Goal: Task Accomplishment & Management: Complete application form

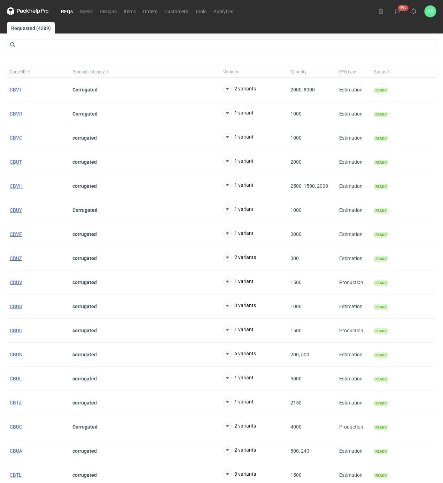
click at [408, 13] on div "99+ AŚ [PERSON_NAME] [PERSON_NAME][EMAIL_ADDRESS][PERSON_NAME][DOMAIN_NAME] Com…" at bounding box center [406, 12] width 61 height 12
click at [414, 12] on icon at bounding box center [414, 11] width 6 height 6
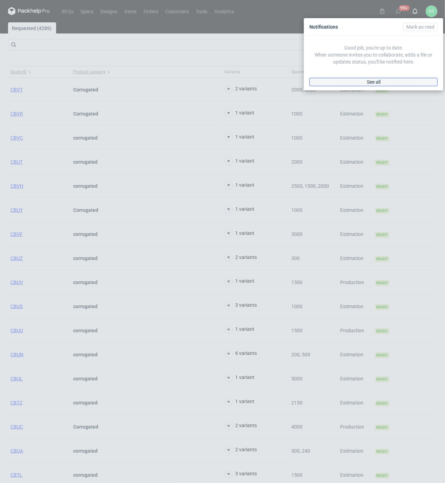
click at [382, 83] on link "See all" at bounding box center [374, 82] width 128 height 8
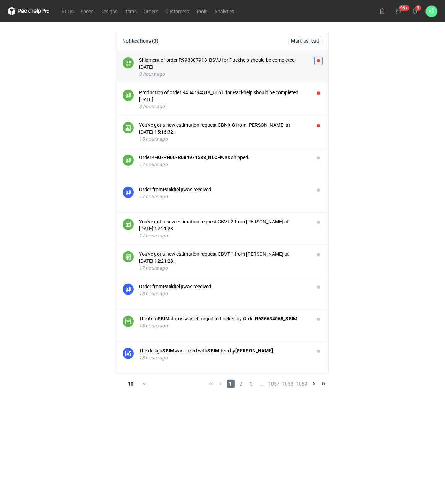
click at [319, 60] on button "button" at bounding box center [318, 60] width 8 height 8
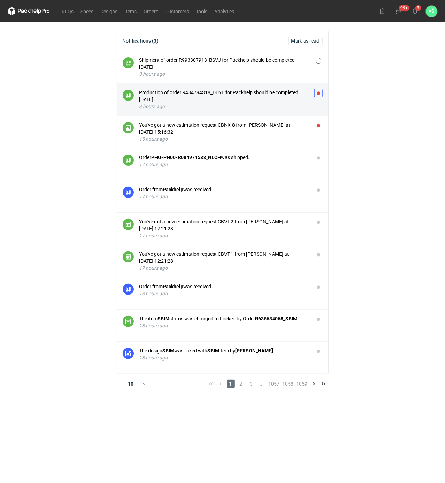
click at [318, 92] on button "button" at bounding box center [318, 93] width 8 height 8
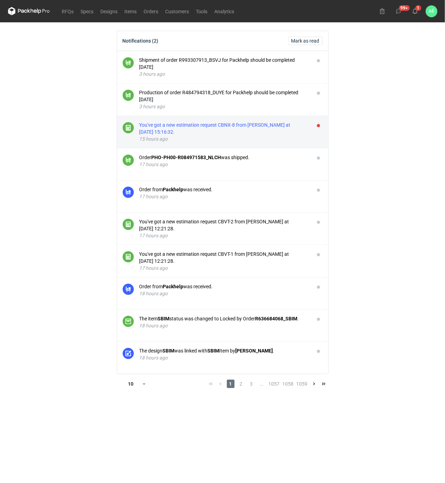
click at [271, 128] on div "You've got a new estimation request CBNX-8 from [PERSON_NAME] at [DATE] 15:16:3…" at bounding box center [223, 128] width 169 height 14
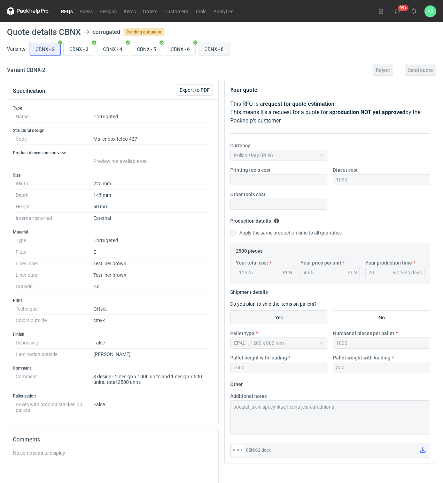
click at [223, 48] on input "CBNX - 8" at bounding box center [214, 48] width 30 height 13
radio input "true"
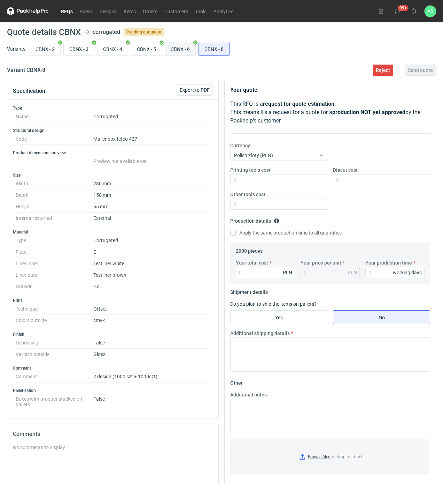
click at [174, 53] on input "CBNX - 6" at bounding box center [180, 48] width 30 height 13
radio input "true"
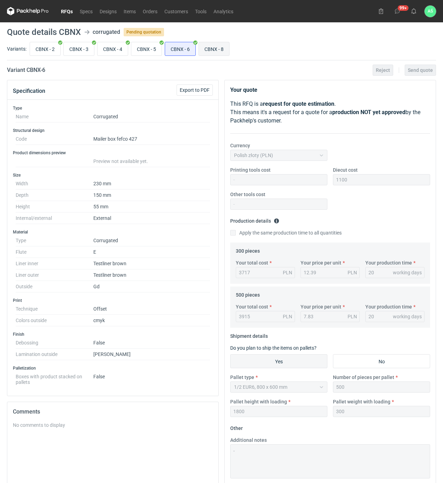
click at [204, 50] on input "CBNX - 8" at bounding box center [214, 48] width 30 height 13
radio input "true"
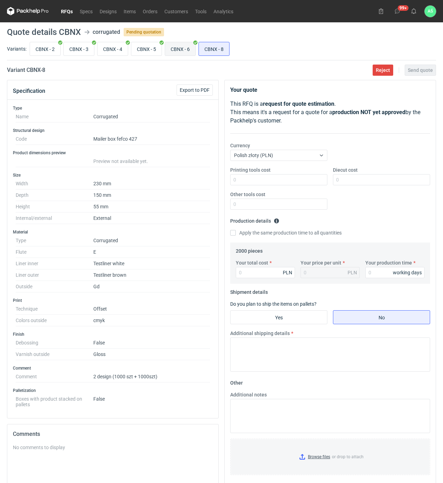
click at [184, 51] on input "CBNX - 6" at bounding box center [180, 48] width 30 height 13
radio input "true"
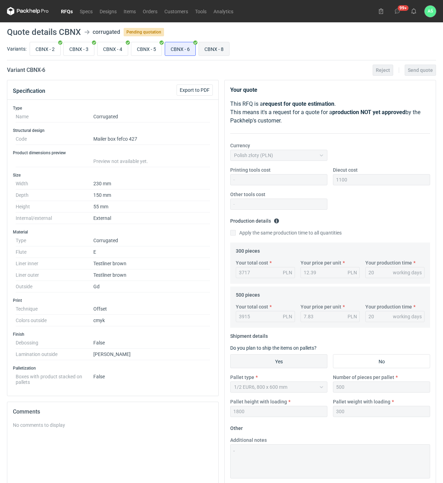
click at [211, 50] on input "CBNX - 8" at bounding box center [214, 48] width 30 height 13
radio input "true"
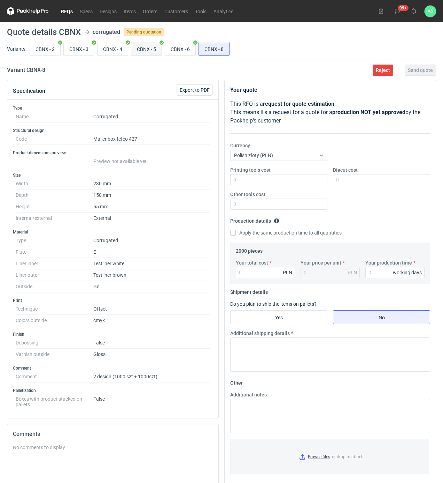
click at [145, 46] on input "CBNX - 5" at bounding box center [146, 48] width 30 height 13
radio input "true"
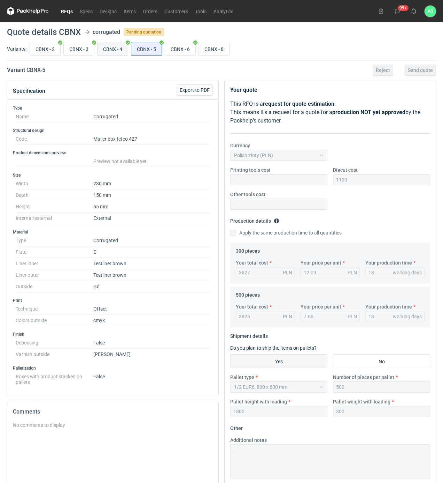
click at [123, 46] on input "CBNX - 4" at bounding box center [113, 48] width 30 height 13
radio input "true"
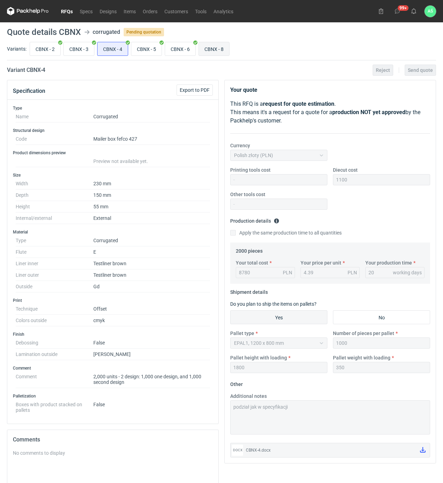
click at [210, 46] on input "CBNX - 8" at bounding box center [214, 48] width 30 height 13
radio input "true"
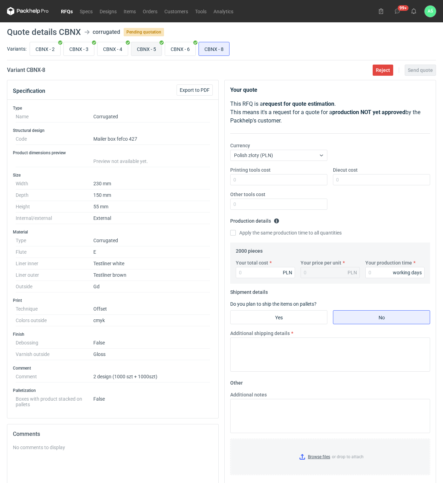
click at [146, 47] on input "CBNX - 5" at bounding box center [146, 48] width 30 height 13
radio input "true"
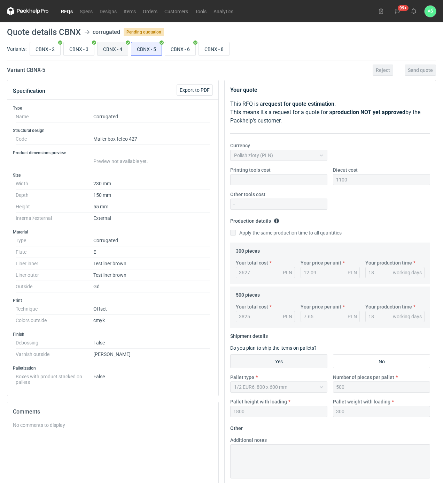
click at [122, 48] on input "CBNX - 4" at bounding box center [113, 48] width 30 height 13
radio input "true"
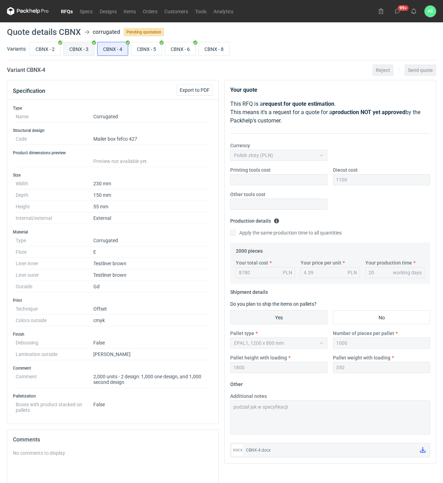
click at [86, 50] on input "CBNX - 3" at bounding box center [79, 48] width 30 height 13
radio input "true"
click at [220, 50] on input "CBNX - 8" at bounding box center [214, 48] width 30 height 13
radio input "true"
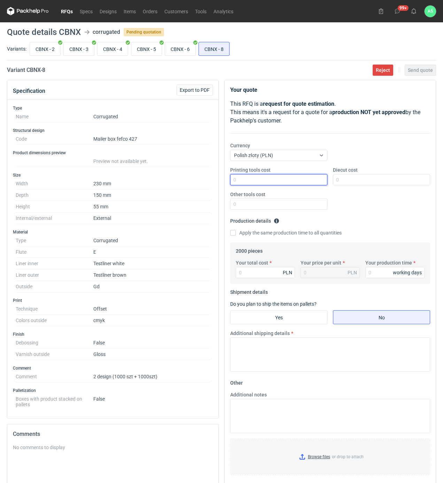
click at [286, 179] on input "Printing tools cost" at bounding box center [278, 179] width 97 height 11
click at [352, 181] on input "Diecut cost" at bounding box center [381, 179] width 97 height 11
type input "1100"
type input "8140"
type input "4.07"
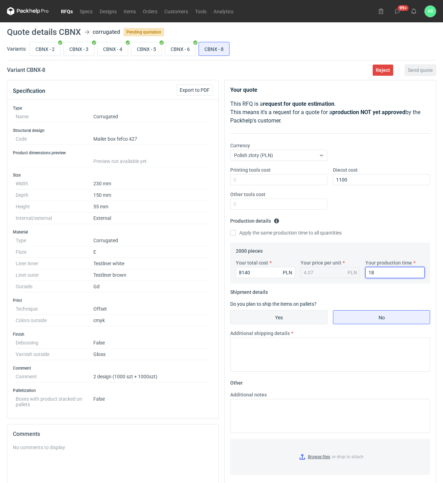
type input "18"
click at [273, 319] on input "Yes" at bounding box center [279, 316] width 97 height 13
radio input "true"
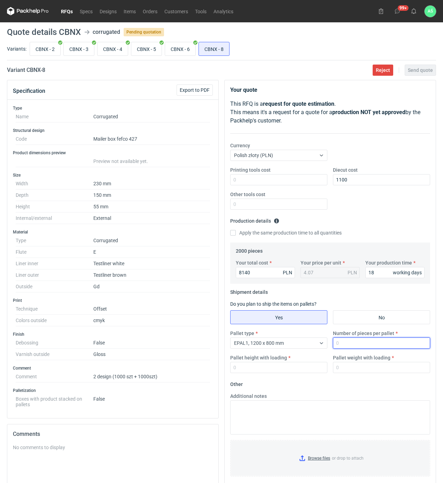
click at [357, 342] on input "Number of pieces per pallet" at bounding box center [381, 342] width 97 height 11
type input "1000"
type input "1800"
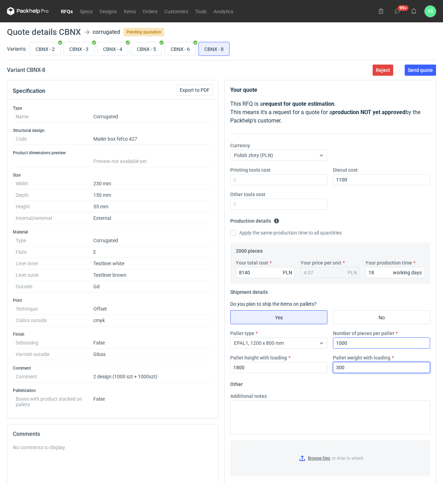
type input "300"
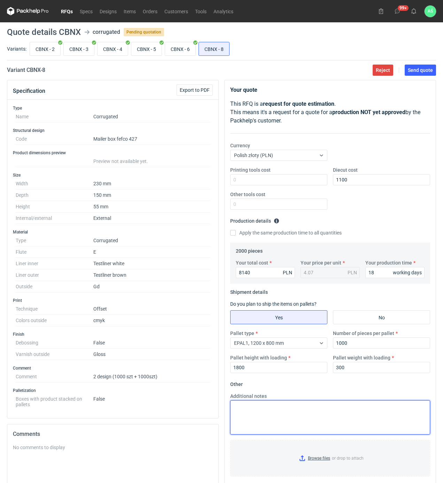
click at [283, 425] on textarea "Additional notes" at bounding box center [330, 417] width 200 height 34
paste textarea "Podział na 2 grafiki jak w specyfikacji"
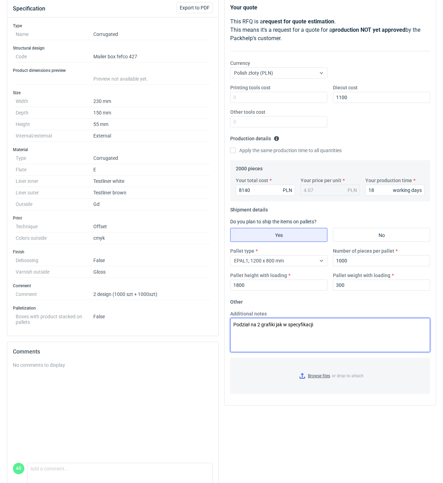
scroll to position [93, 0]
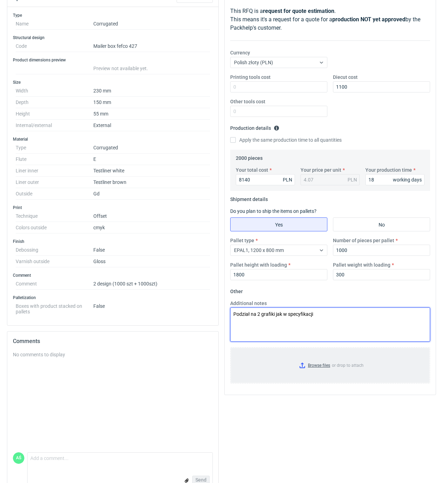
type textarea "Podział na 2 grafiki jak w specyfikacji"
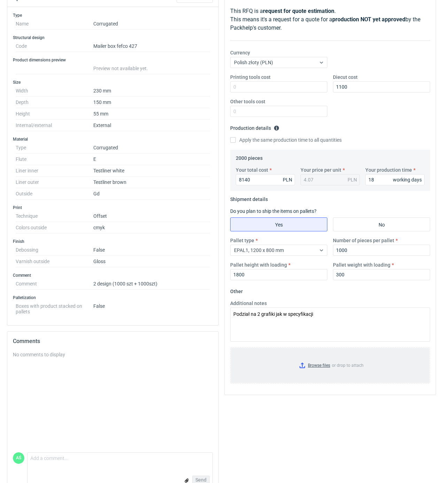
click at [310, 367] on input "Browse files or drop to attach" at bounding box center [330, 365] width 199 height 35
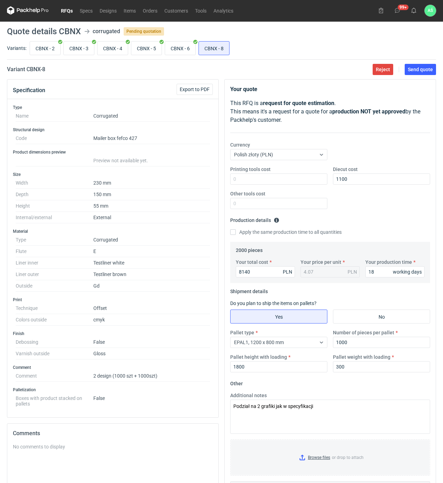
scroll to position [0, 0]
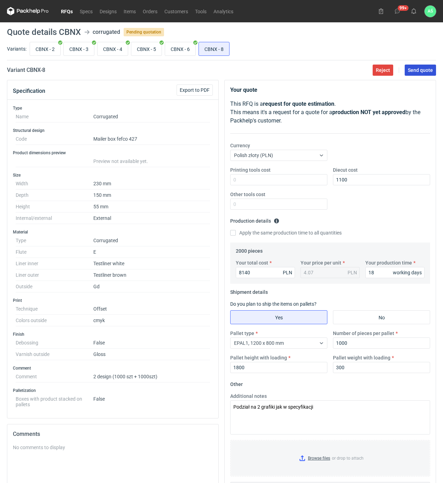
click at [432, 71] on span "Send quote" at bounding box center [420, 70] width 25 height 5
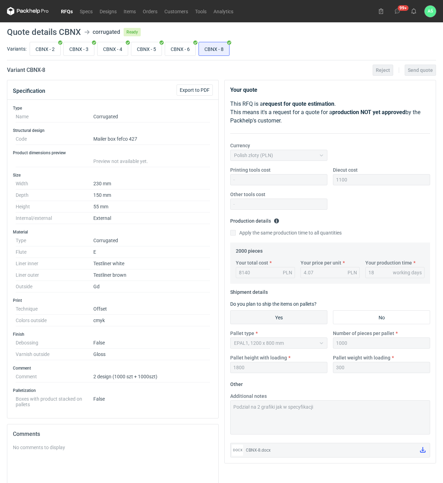
click at [70, 10] on link "RFQs" at bounding box center [67, 11] width 19 height 8
